Goal: Task Accomplishment & Management: Manage account settings

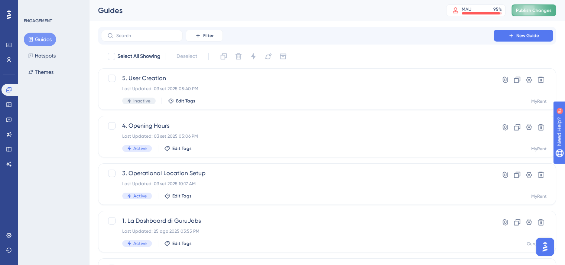
click at [536, 10] on span "Publish Changes" at bounding box center [534, 10] width 36 height 6
click at [253, 87] on div "Last Updated: 03 set 2025 05:40 PM" at bounding box center [297, 89] width 350 height 6
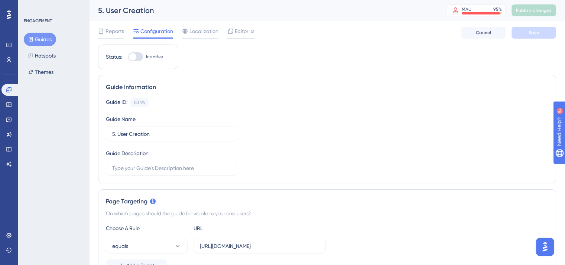
click at [138, 54] on div at bounding box center [135, 56] width 15 height 9
click at [128, 57] on input "Inactive" at bounding box center [128, 57] width 0 height 0
checkbox input "true"
click at [240, 30] on span "Editor" at bounding box center [242, 31] width 14 height 9
click at [137, 57] on div at bounding box center [135, 56] width 15 height 9
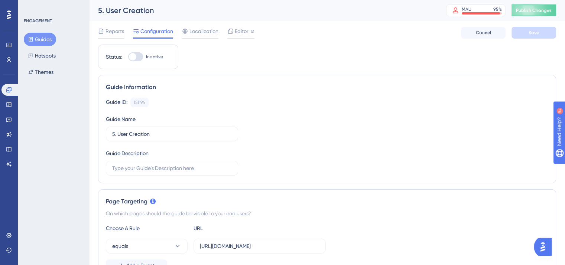
click at [128, 57] on input "Inactive" at bounding box center [128, 57] width 0 height 0
checkbox input "true"
click at [537, 33] on span "Save" at bounding box center [533, 33] width 10 height 6
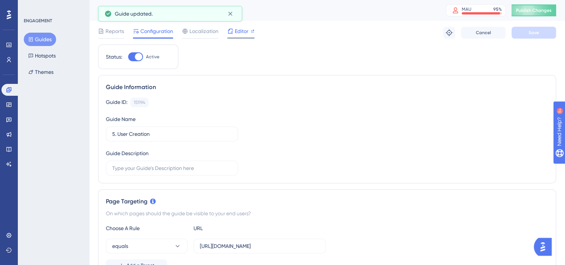
click at [239, 35] on span "Editor" at bounding box center [242, 31] width 14 height 9
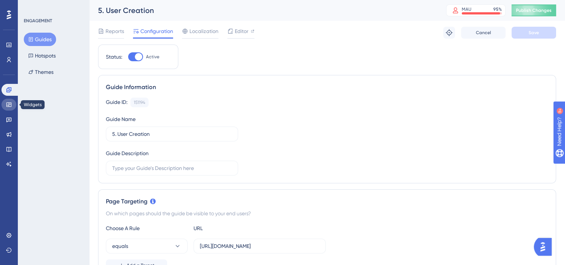
click at [8, 107] on icon at bounding box center [8, 104] width 5 height 4
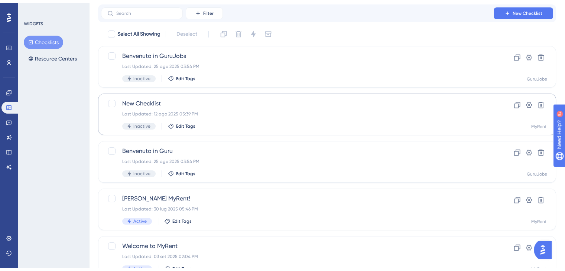
scroll to position [53, 0]
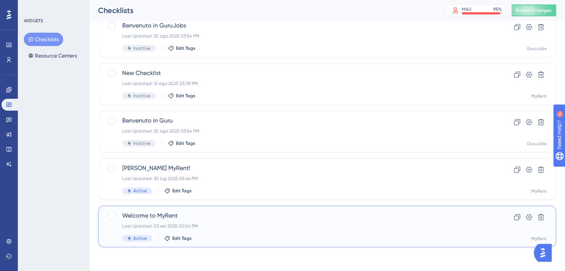
click at [229, 224] on div "Last Updated: 03 set 2025 02:04 PM" at bounding box center [297, 226] width 350 height 6
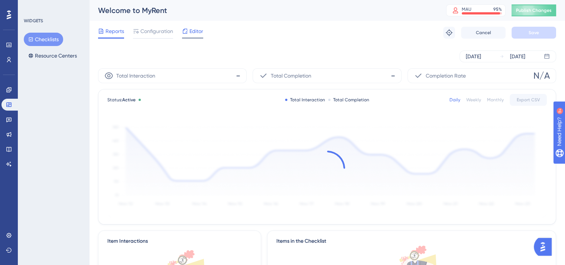
click at [193, 33] on span "Editor" at bounding box center [196, 31] width 14 height 9
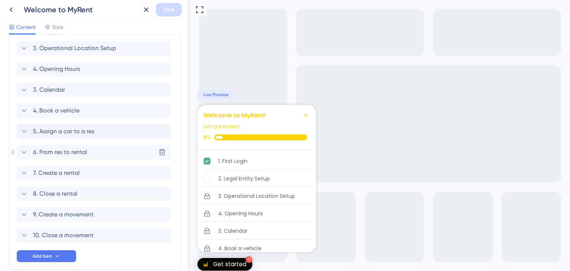
scroll to position [345, 0]
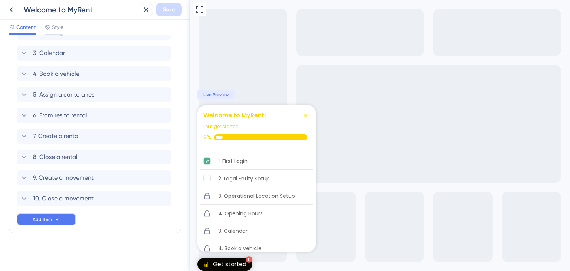
click at [52, 222] on button "Add Item" at bounding box center [46, 220] width 59 height 12
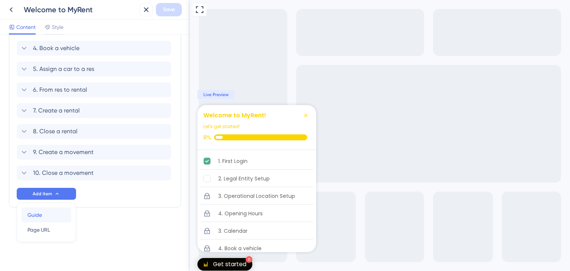
click at [57, 211] on div "Guide Guide" at bounding box center [46, 215] width 38 height 15
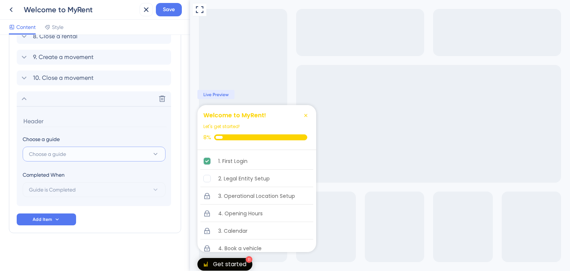
click at [82, 150] on button "Choose a guide" at bounding box center [94, 154] width 143 height 15
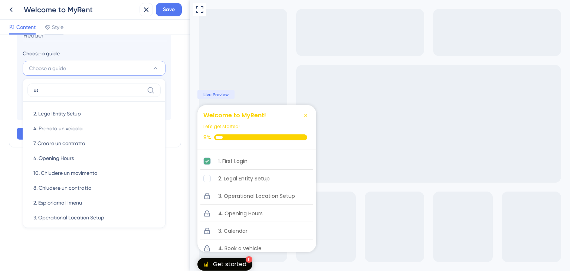
scroll to position [465, 0]
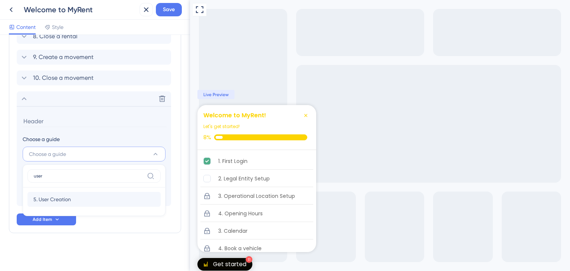
type input "user"
click at [76, 199] on div "5. User Creation 5. User Creation" at bounding box center [93, 199] width 121 height 15
type input "5. User Creation"
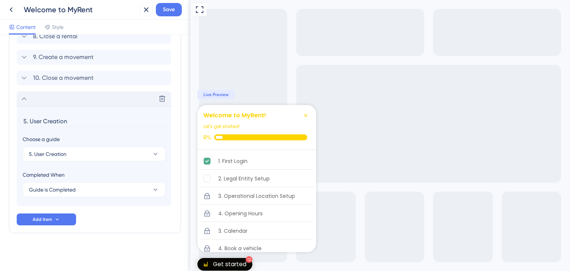
click at [108, 102] on div "Delete" at bounding box center [94, 98] width 154 height 15
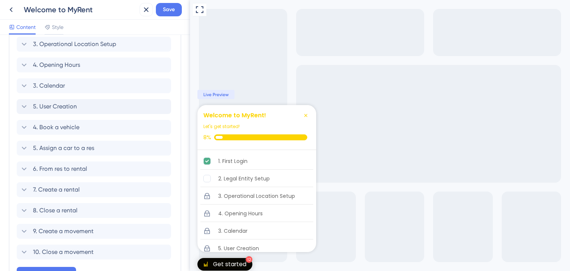
scroll to position [328, 0]
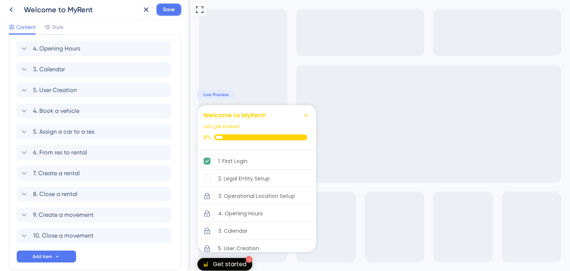
click at [168, 10] on span "Save" at bounding box center [169, 9] width 12 height 9
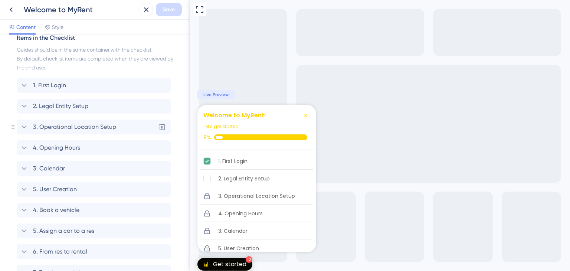
scroll to position [217, 0]
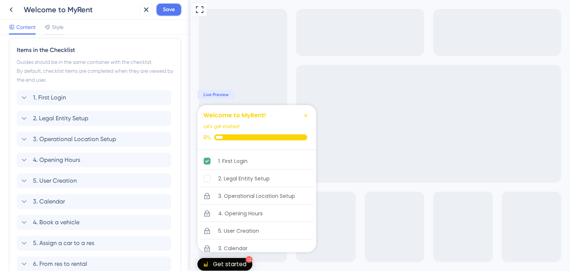
click at [166, 10] on span "Save" at bounding box center [169, 9] width 12 height 9
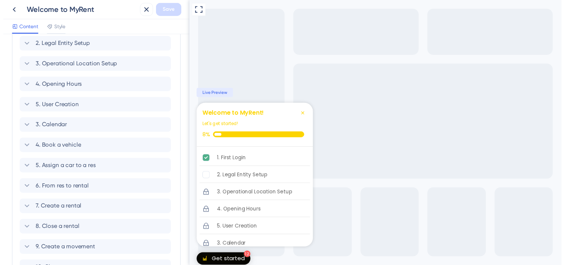
scroll to position [328, 0]
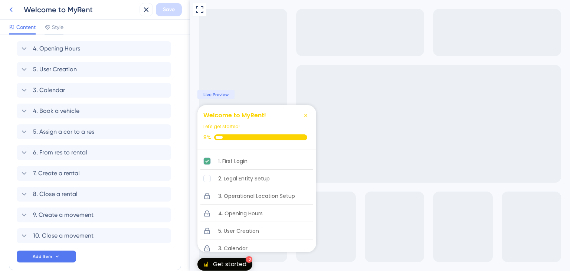
click at [12, 6] on icon at bounding box center [11, 9] width 9 height 9
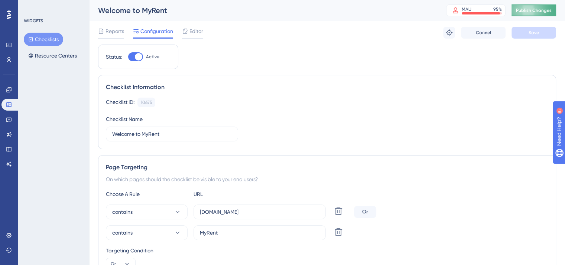
click at [535, 10] on span "Publish Changes" at bounding box center [534, 10] width 36 height 6
click at [5, 87] on link at bounding box center [8, 90] width 15 height 12
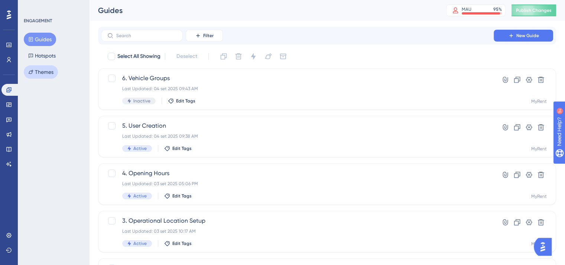
click at [45, 70] on button "Themes" at bounding box center [41, 71] width 34 height 13
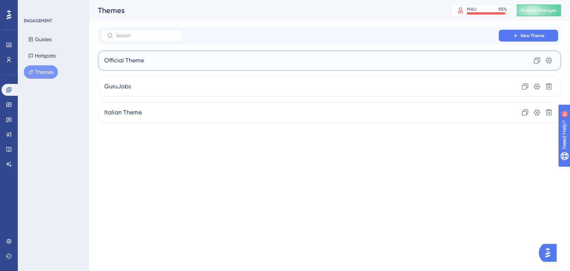
click at [267, 61] on div "Official Theme Clone Settings" at bounding box center [329, 61] width 463 height 20
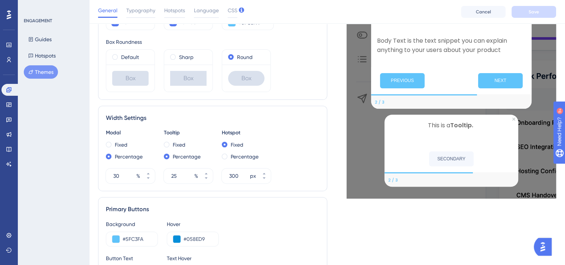
scroll to position [186, 0]
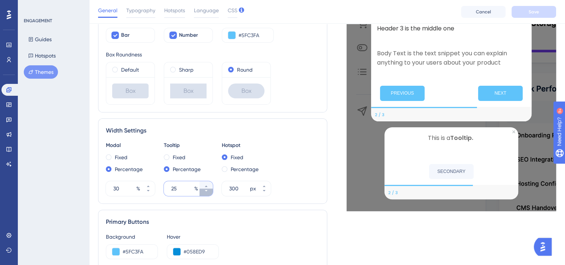
click at [205, 191] on icon at bounding box center [206, 191] width 4 height 4
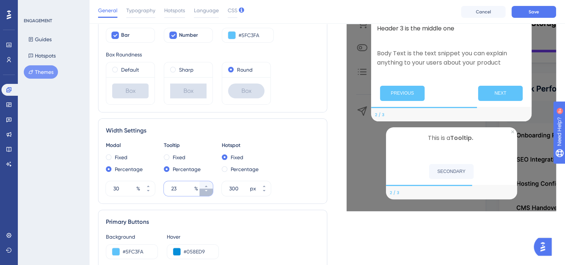
click at [205, 191] on icon at bounding box center [206, 191] width 4 height 4
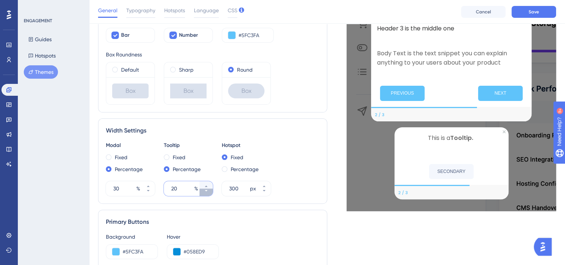
click at [205, 191] on icon at bounding box center [206, 191] width 4 height 4
click at [205, 185] on icon at bounding box center [206, 186] width 4 height 4
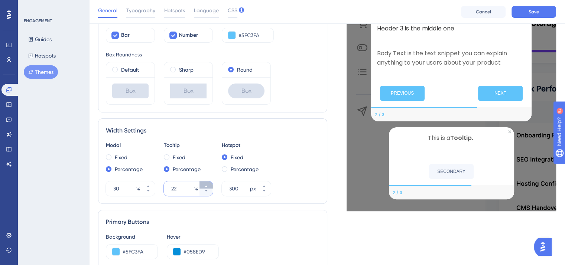
click at [205, 185] on icon at bounding box center [206, 186] width 4 height 4
type input "25"
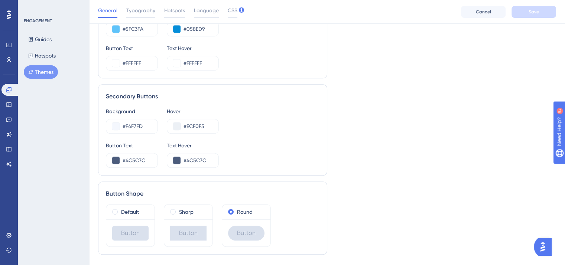
scroll to position [426, 0]
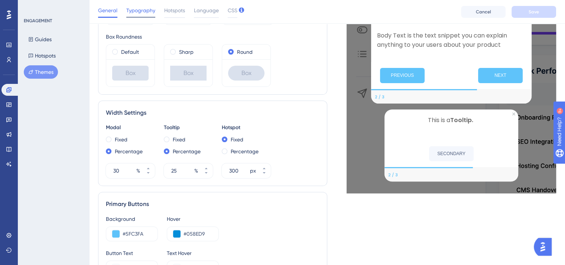
click at [144, 9] on span "Typography" at bounding box center [140, 10] width 29 height 9
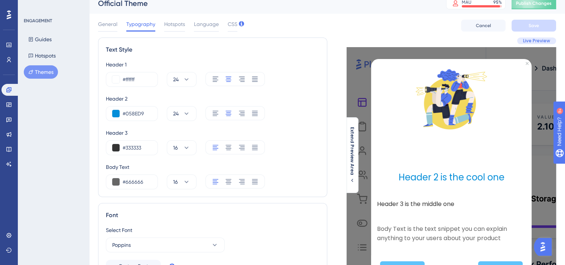
scroll to position [44, 0]
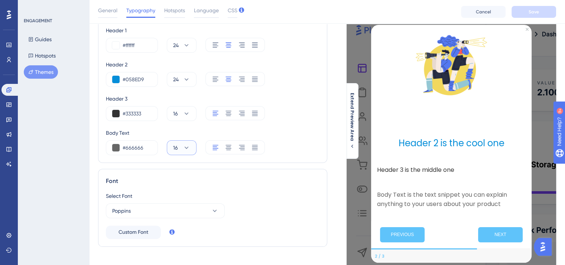
click at [188, 149] on icon at bounding box center [186, 147] width 7 height 7
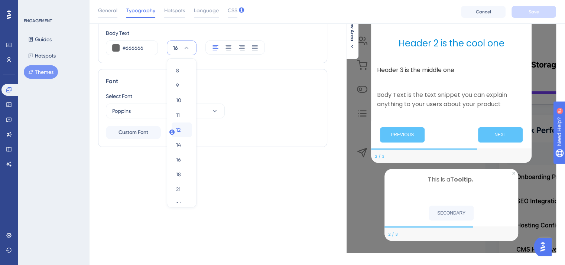
click at [183, 129] on div "12 12" at bounding box center [181, 130] width 11 height 15
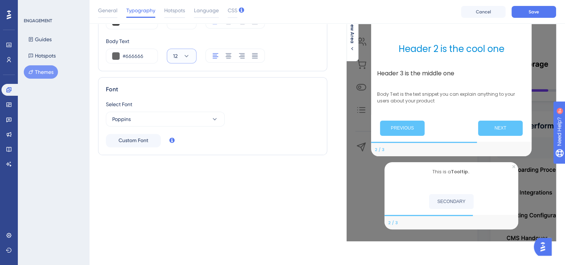
click at [180, 58] on button "12" at bounding box center [182, 56] width 30 height 15
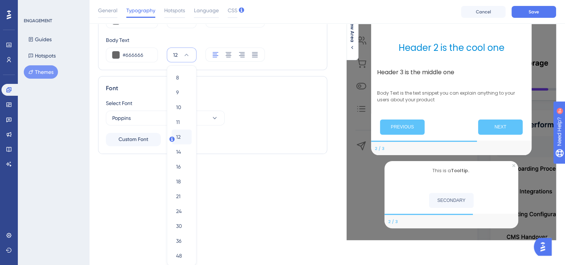
scroll to position [170, 0]
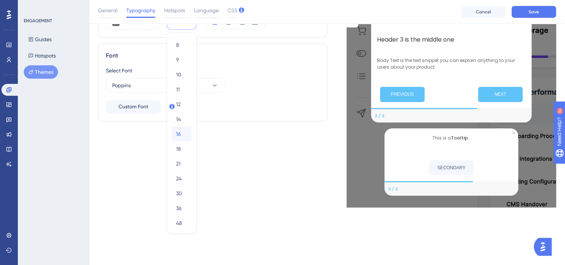
click at [179, 136] on span "16" at bounding box center [178, 134] width 5 height 9
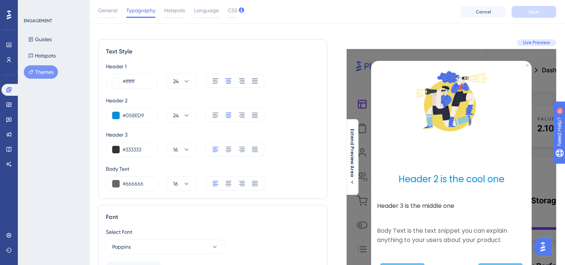
scroll to position [0, 0]
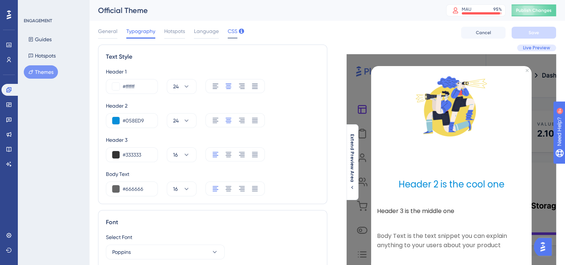
click at [234, 30] on span "CSS" at bounding box center [233, 31] width 10 height 9
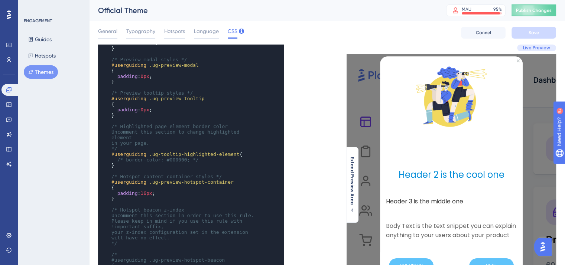
scroll to position [223, 0]
click at [180, 121] on pre "​" at bounding box center [183, 121] width 147 height 6
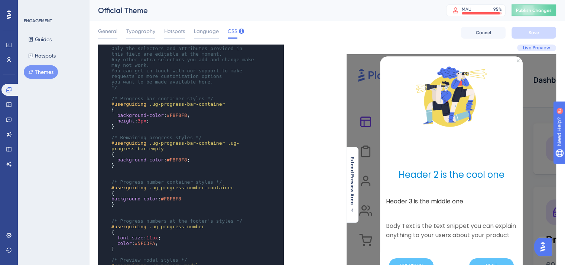
scroll to position [0, 0]
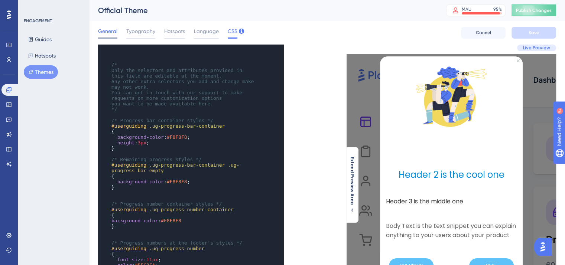
click at [101, 35] on span "General" at bounding box center [107, 31] width 19 height 9
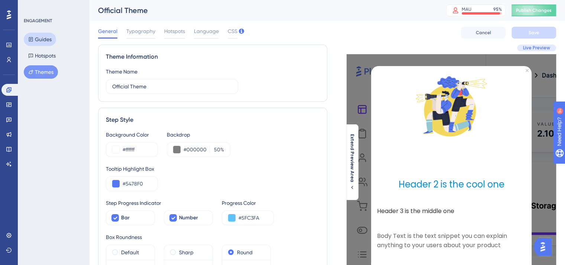
click at [31, 42] on button "Guides" at bounding box center [40, 39] width 32 height 13
